Goal: Task Accomplishment & Management: Use online tool/utility

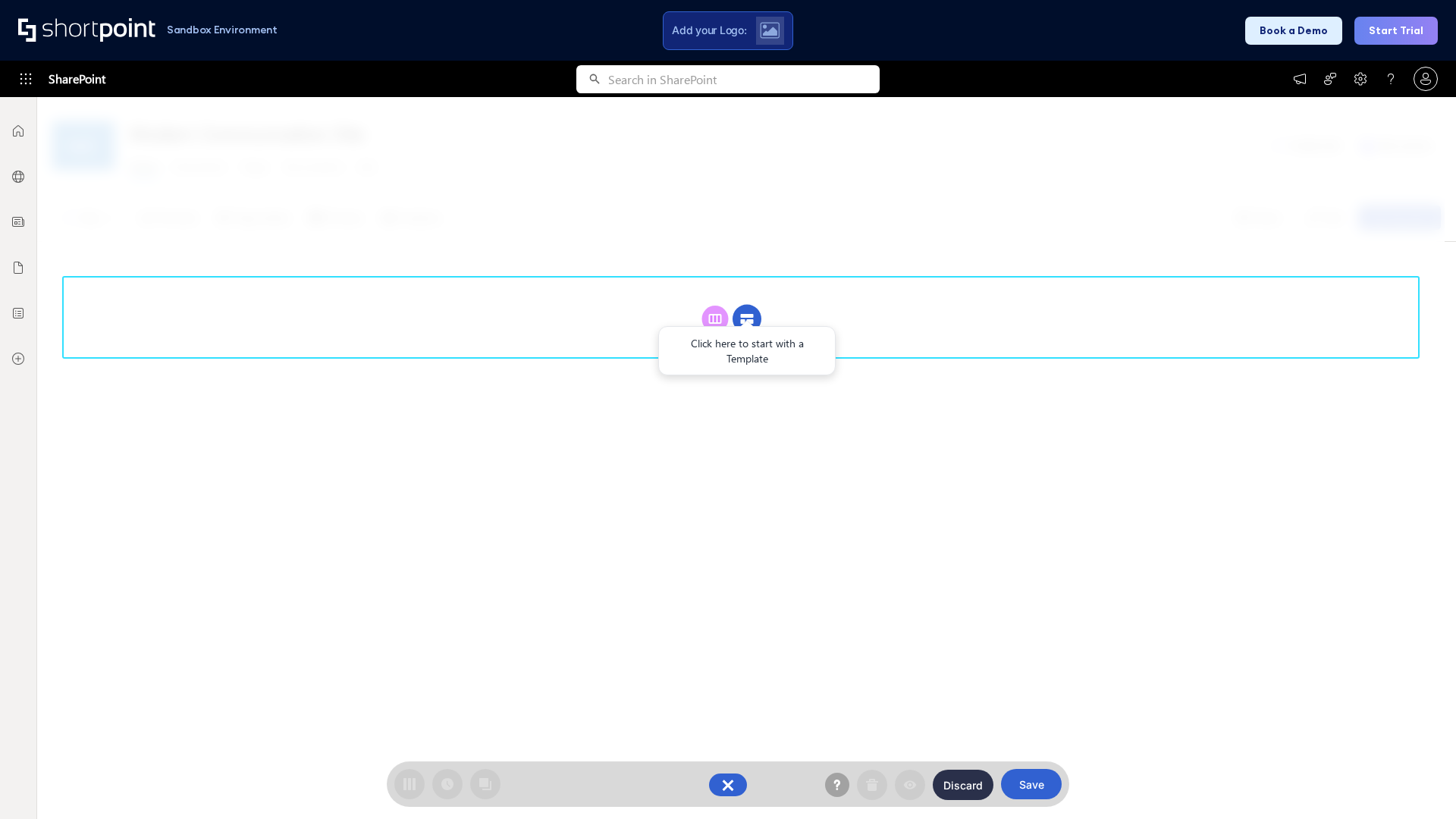
click at [747, 305] on circle at bounding box center [746, 318] width 29 height 29
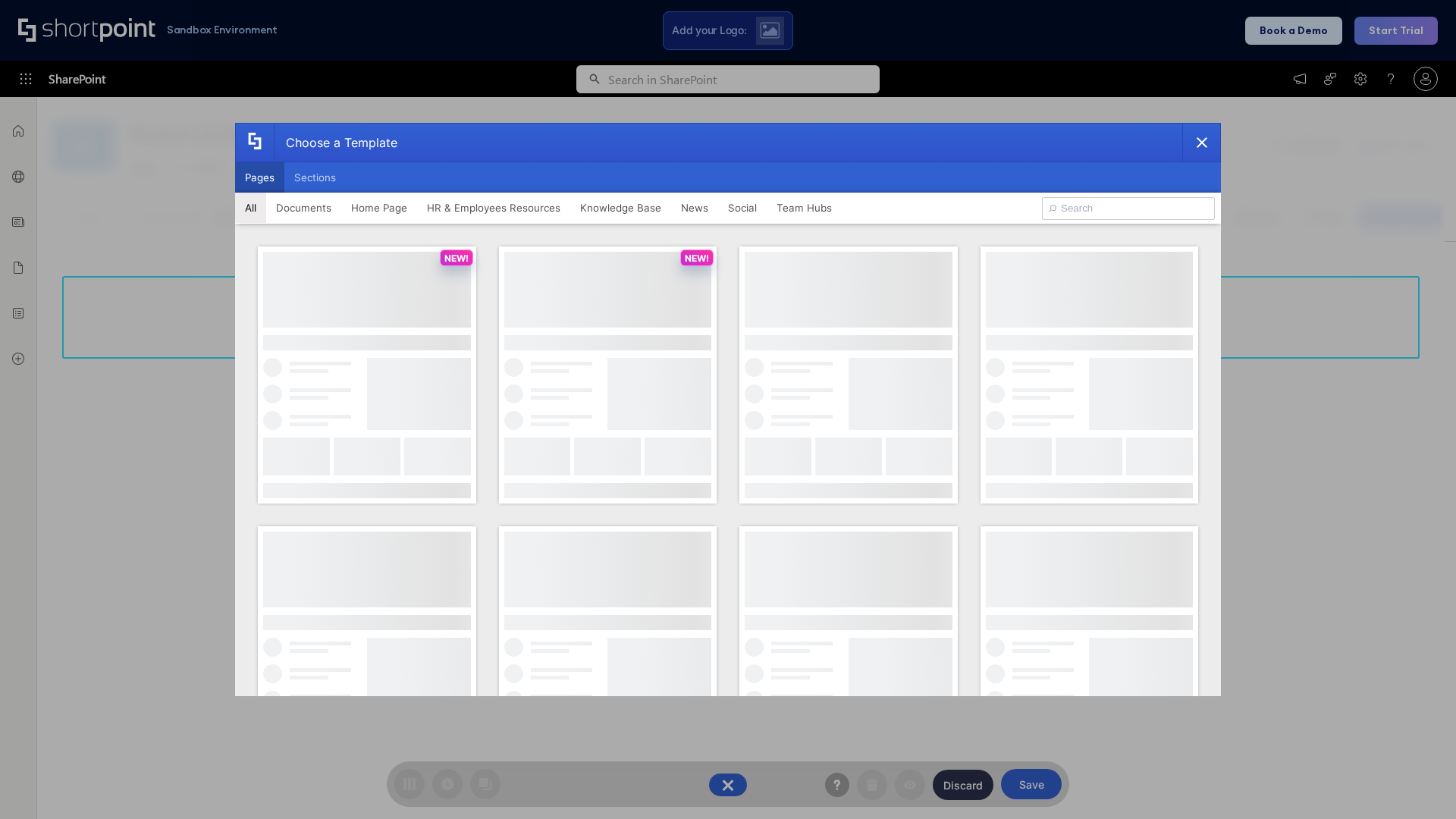
scroll to position [208, 0]
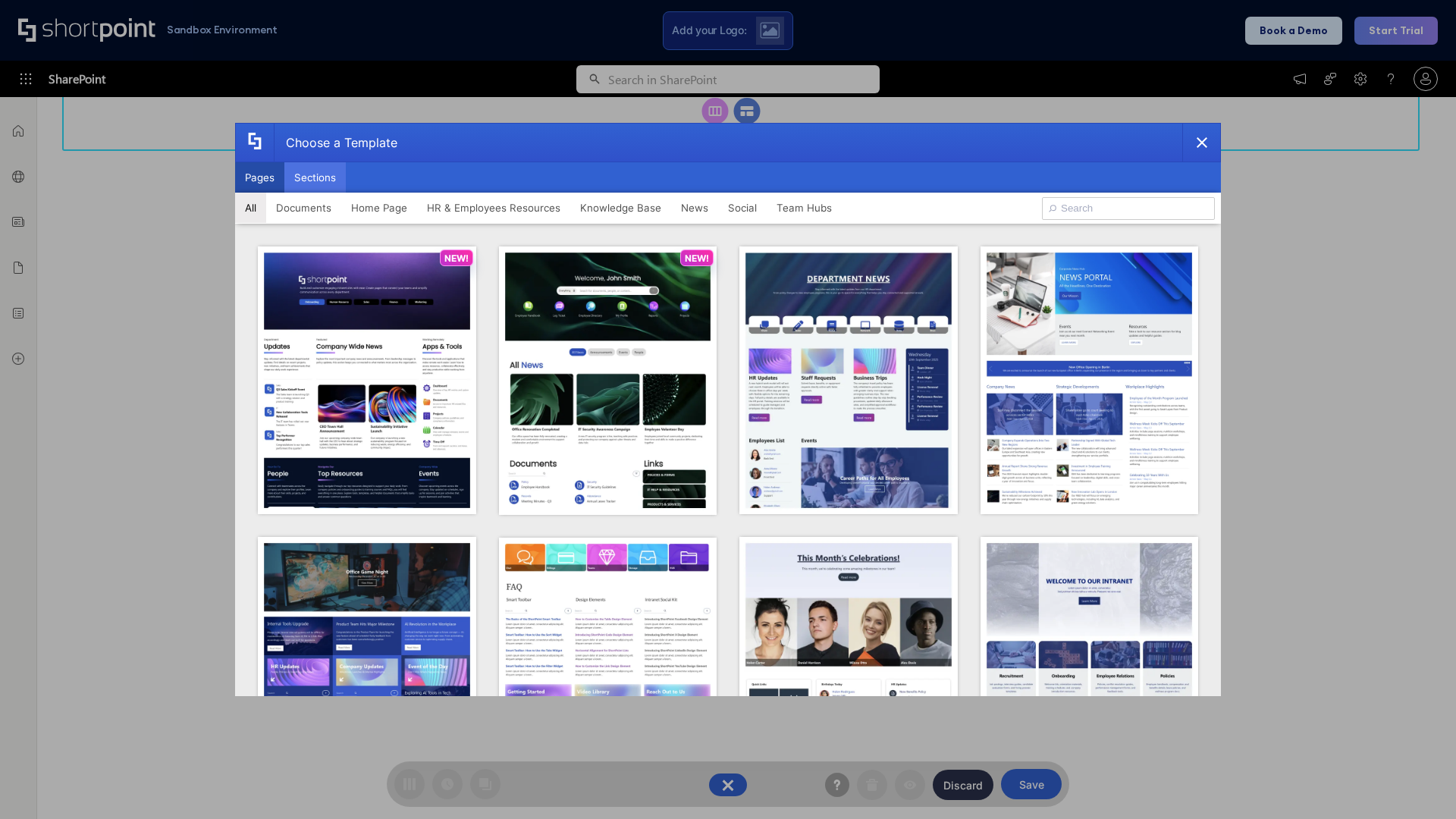
click at [314, 177] on button "Sections" at bounding box center [315, 177] width 62 height 30
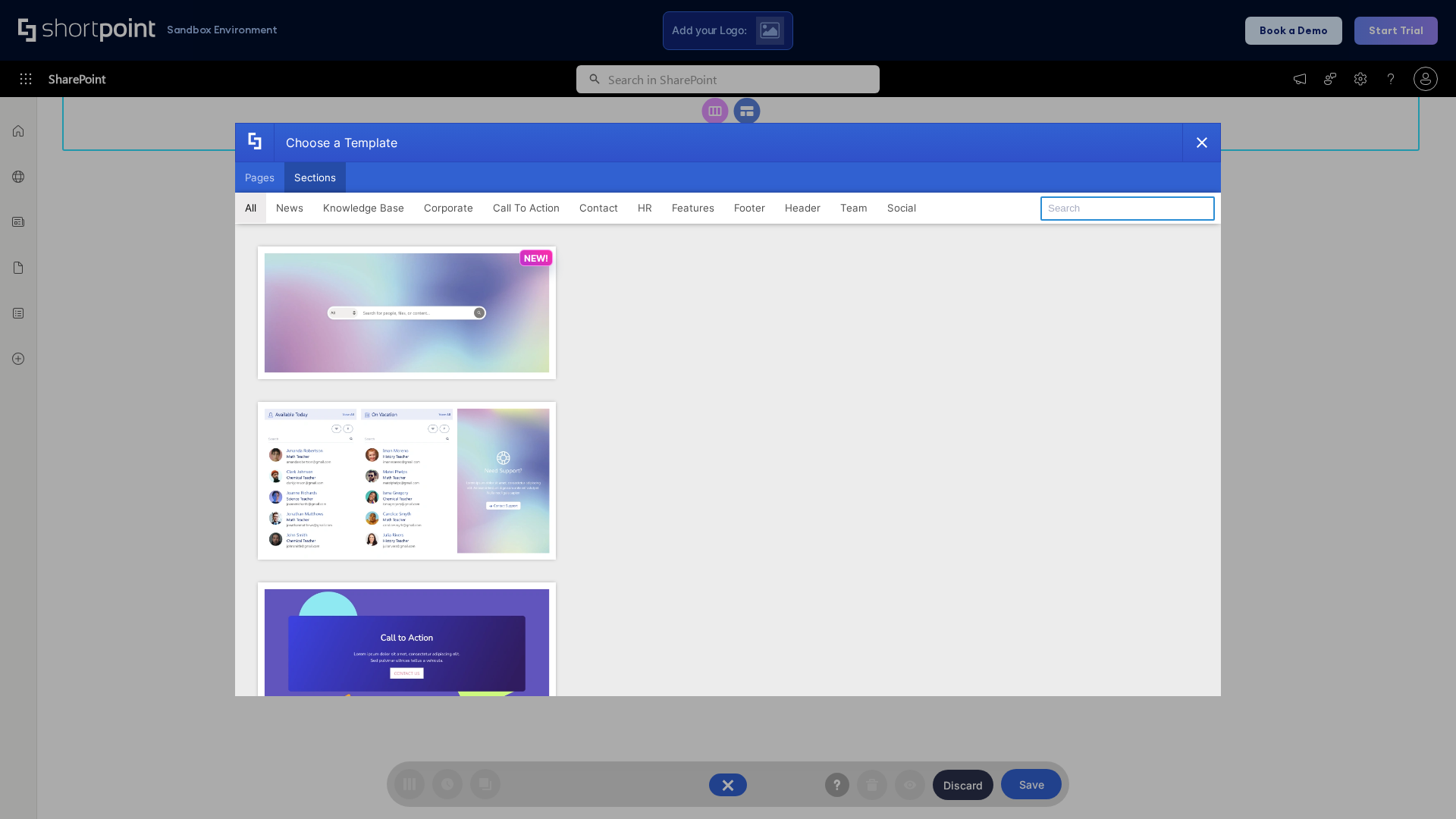
type input "Teammate 1"
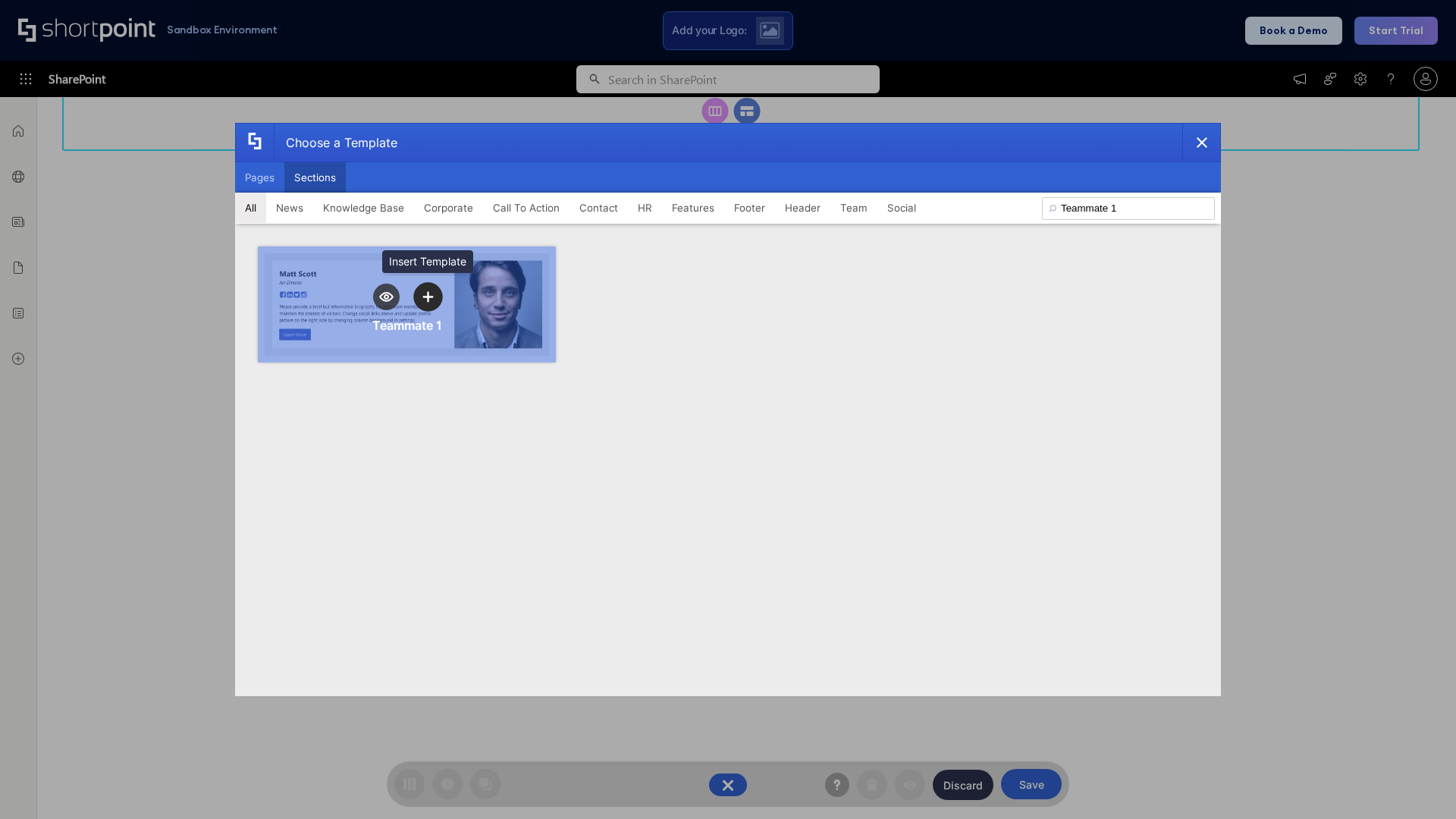
click at [428, 297] on icon "template selector" at bounding box center [428, 297] width 11 height 11
